Goal: Find specific page/section: Find specific page/section

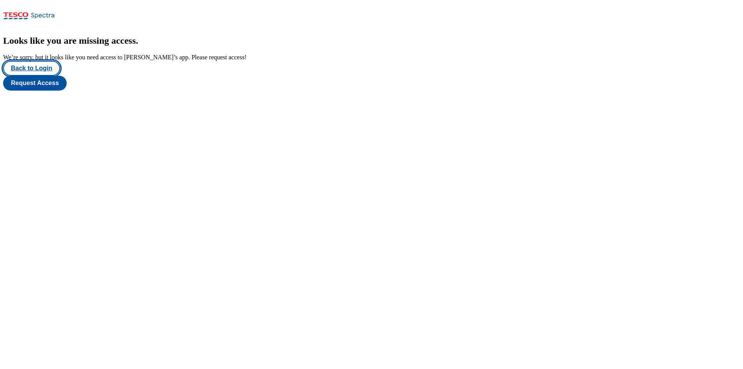
click at [41, 76] on button "Back to Login" at bounding box center [31, 68] width 57 height 15
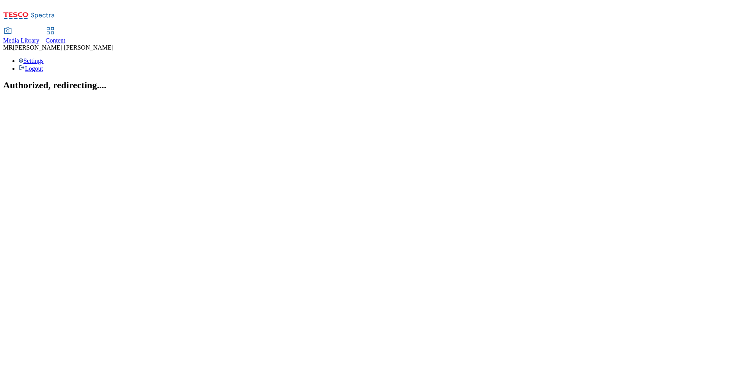
click at [66, 37] on span "Content" at bounding box center [56, 40] width 20 height 7
select select "ghs-[GEOGRAPHIC_DATA]"
